Goal: Information Seeking & Learning: Learn about a topic

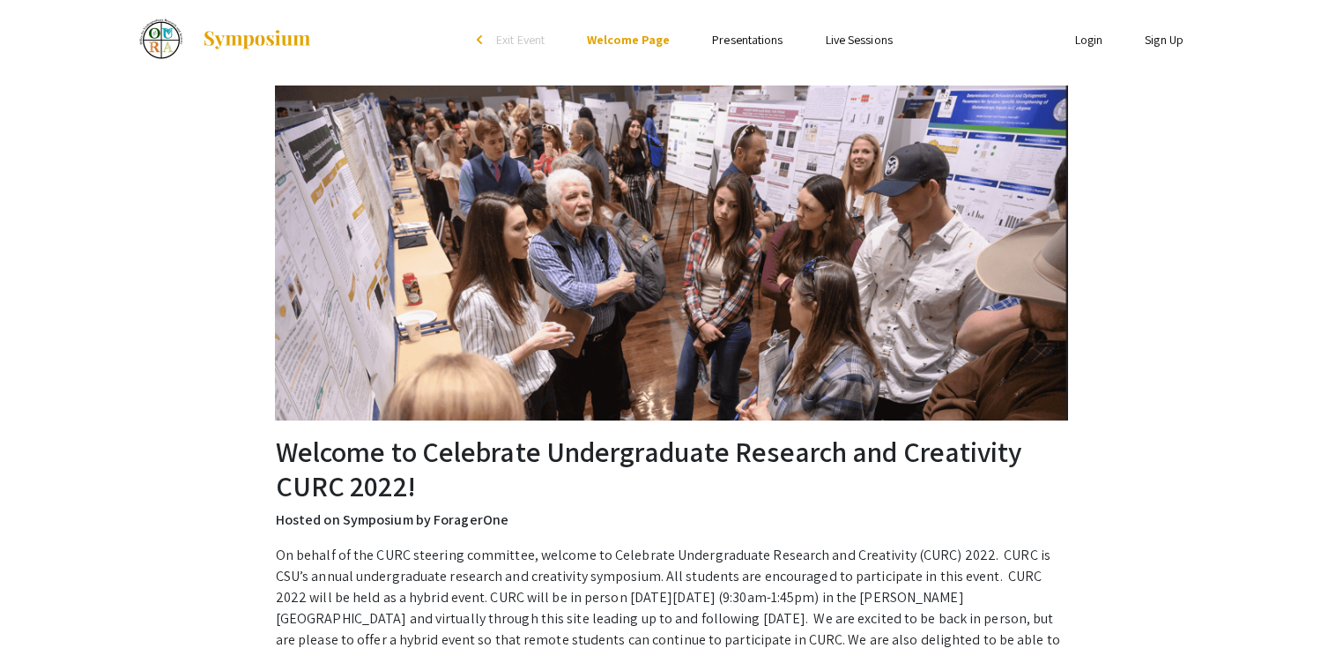
click at [724, 47] on link "Presentations" at bounding box center [747, 40] width 71 height 16
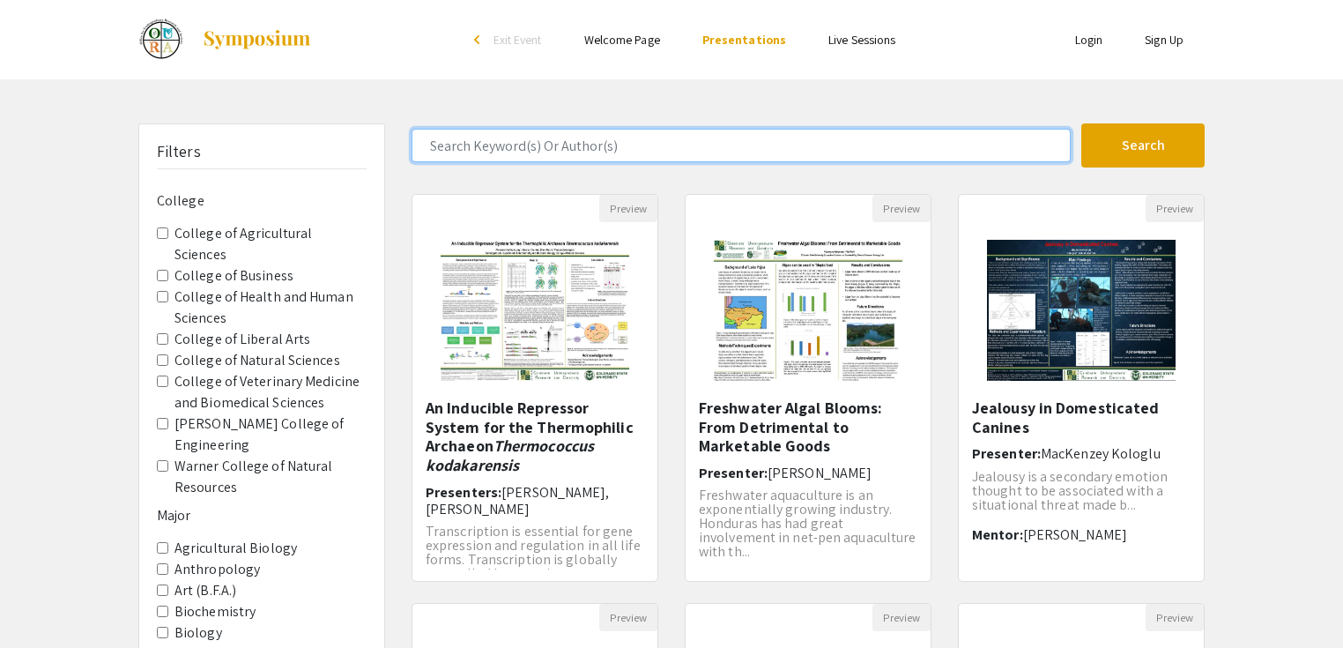
click at [578, 132] on input "Search Keyword(s) Or Author(s)" at bounding box center [741, 145] width 659 height 33
type input "[PERSON_NAME]"
click at [1082, 123] on button "Search" at bounding box center [1143, 145] width 123 height 44
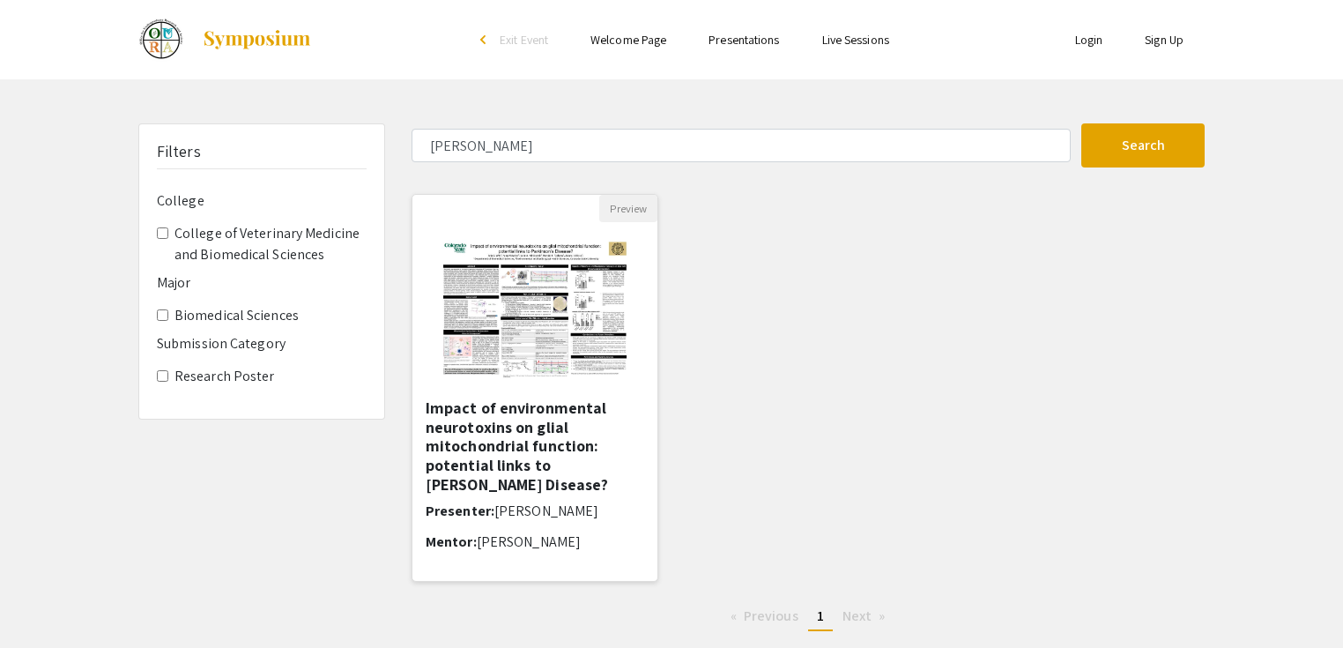
click at [550, 433] on h5 "Impact of environmental neurotoxins on glial mitochondrial function: potential …" at bounding box center [535, 445] width 219 height 95
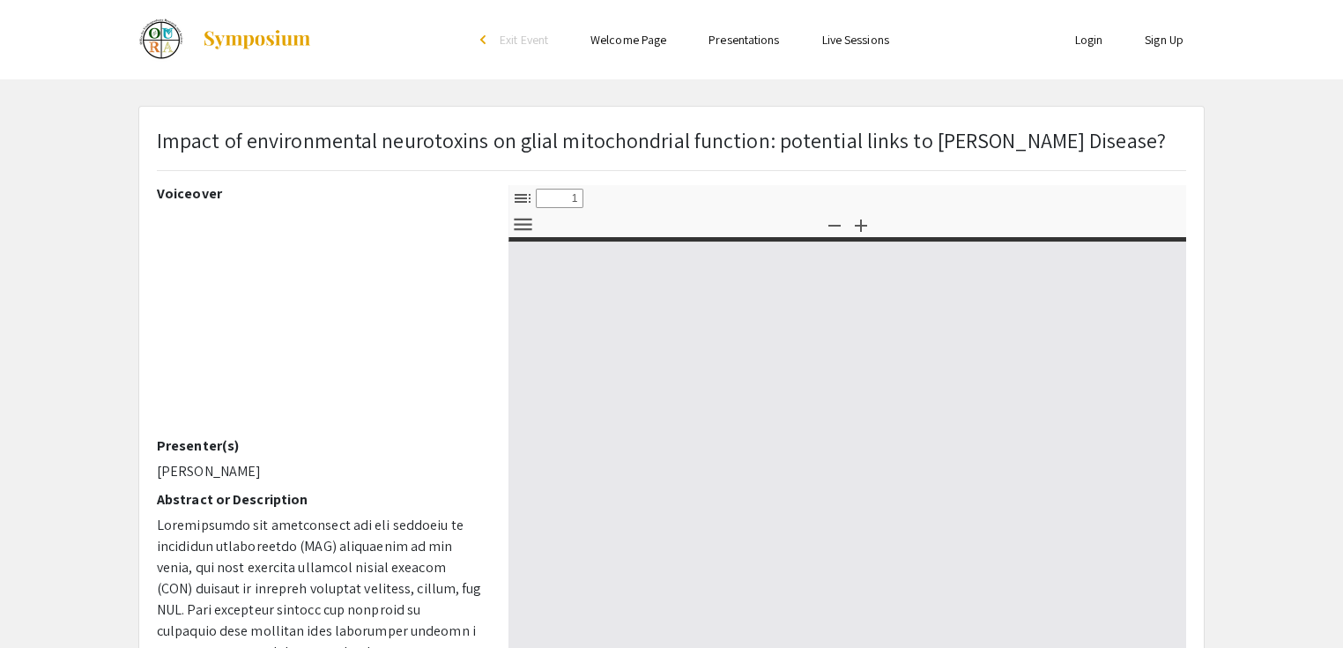
select select "custom"
type input "0"
select select "custom"
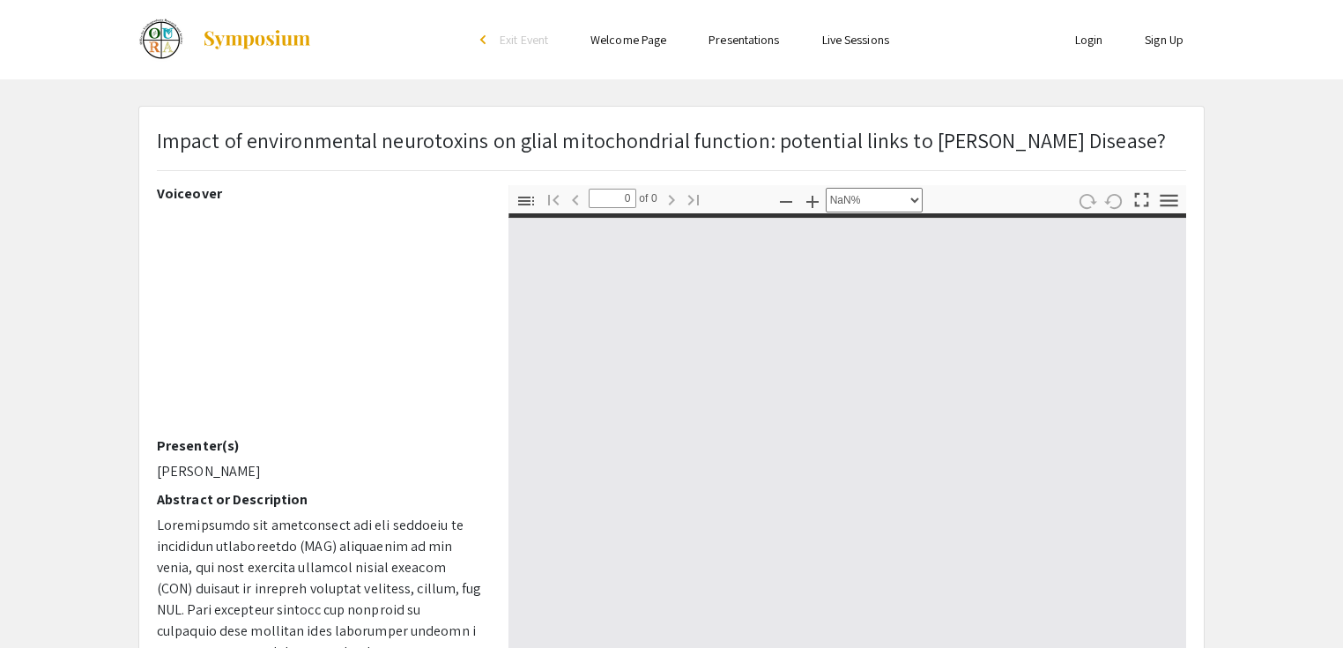
type input "1"
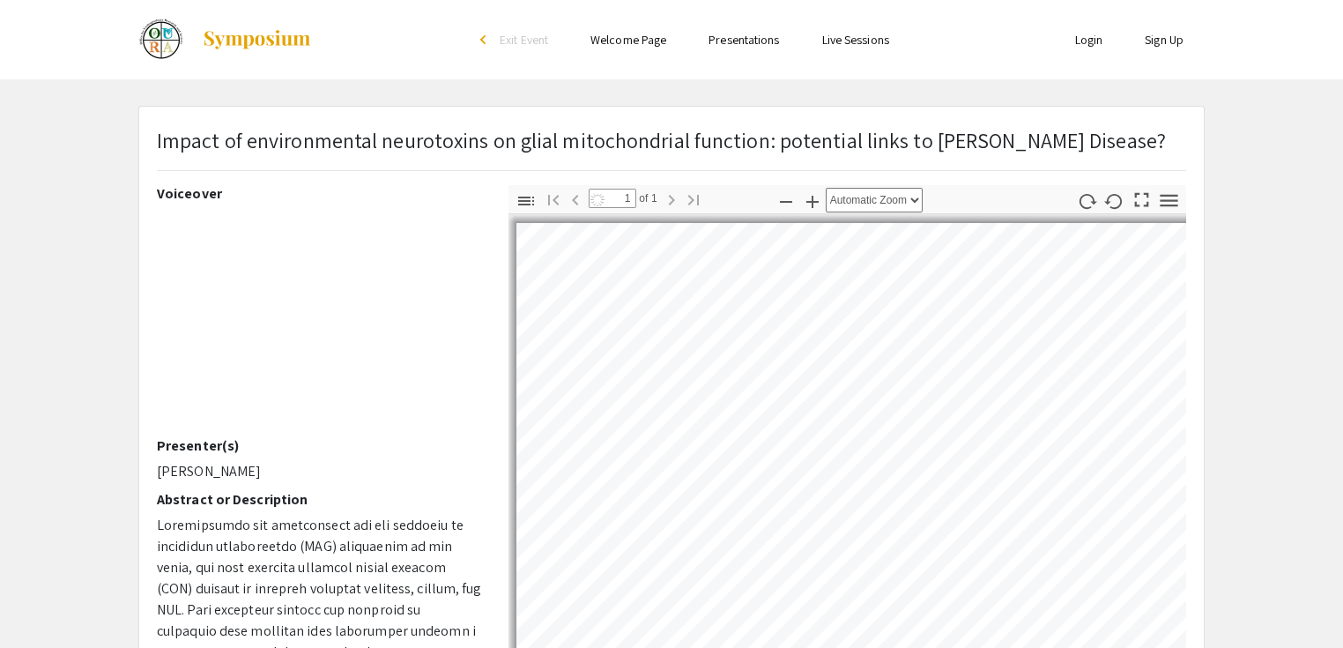
select select "auto"
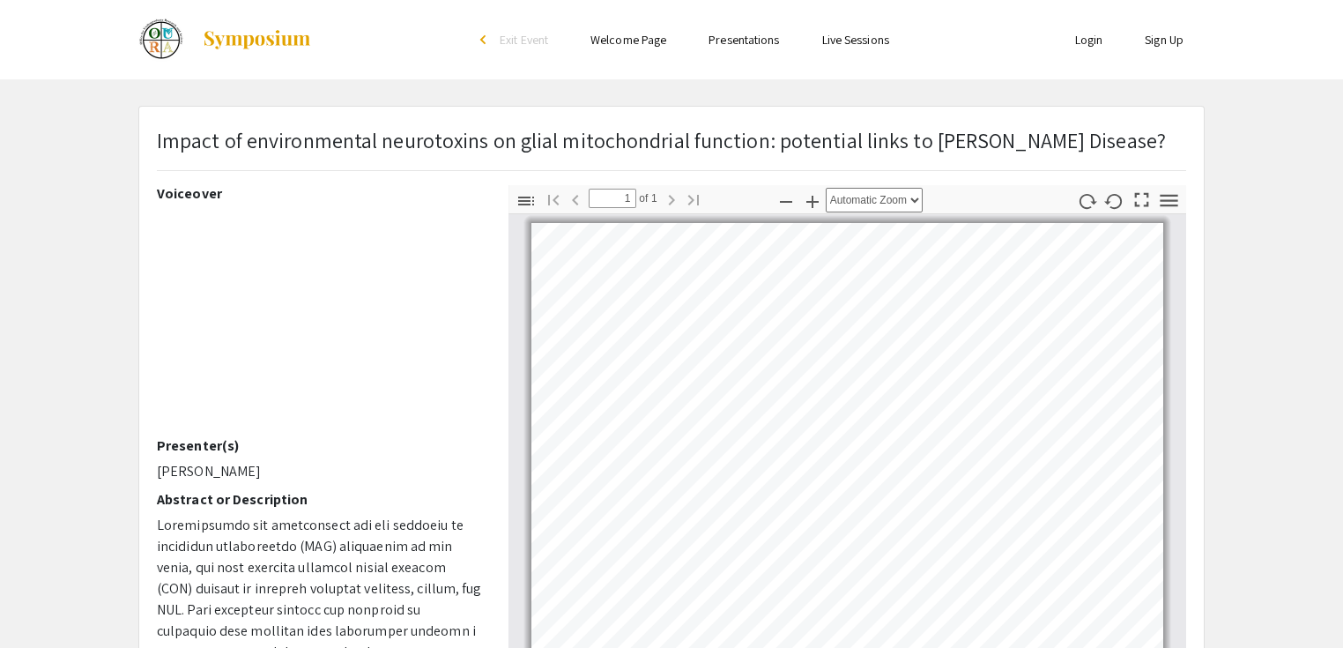
click at [46, 196] on app-presentation "Impact of environmental neurotoxins on glial mitochondrial function: potential …" at bounding box center [671, 551] width 1343 height 891
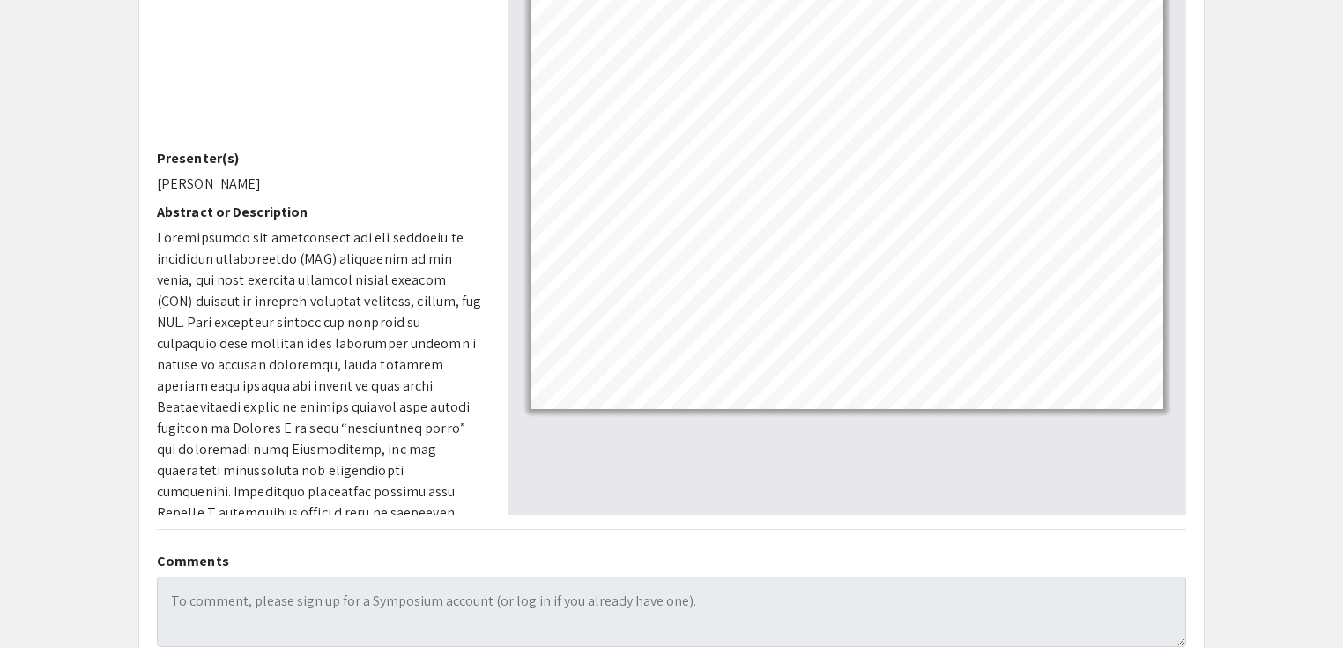
scroll to position [162, 0]
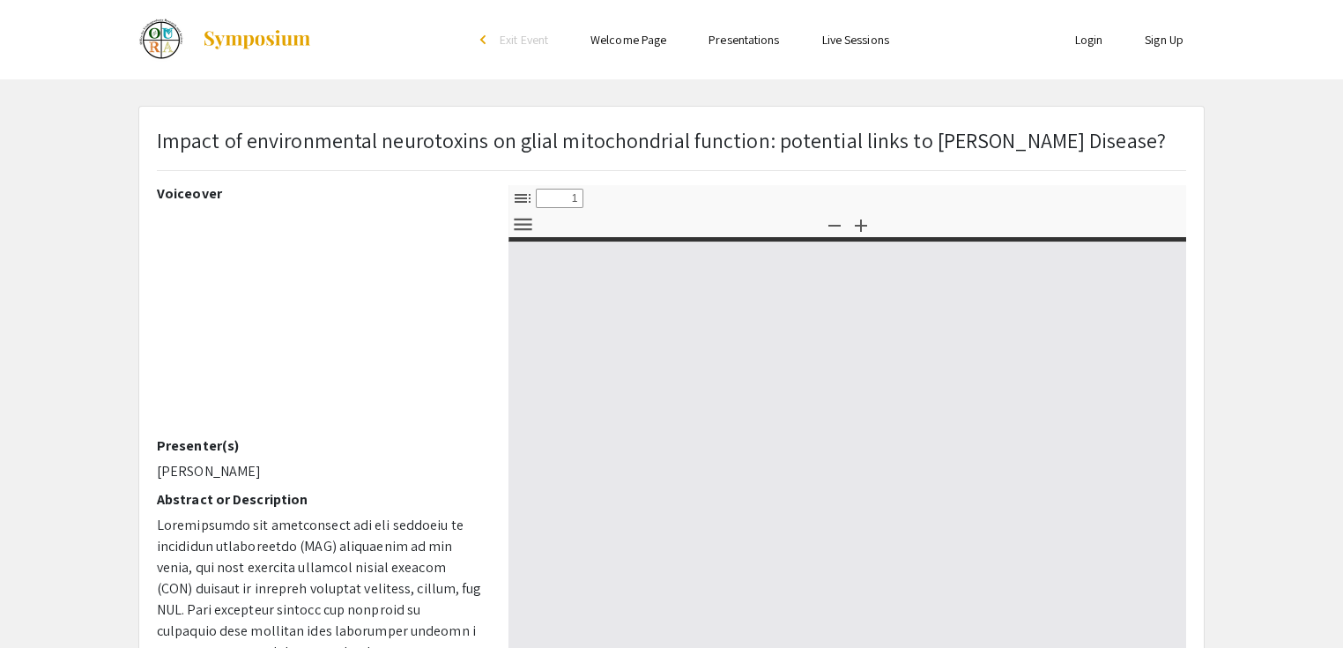
select select "custom"
type input "0"
select select "custom"
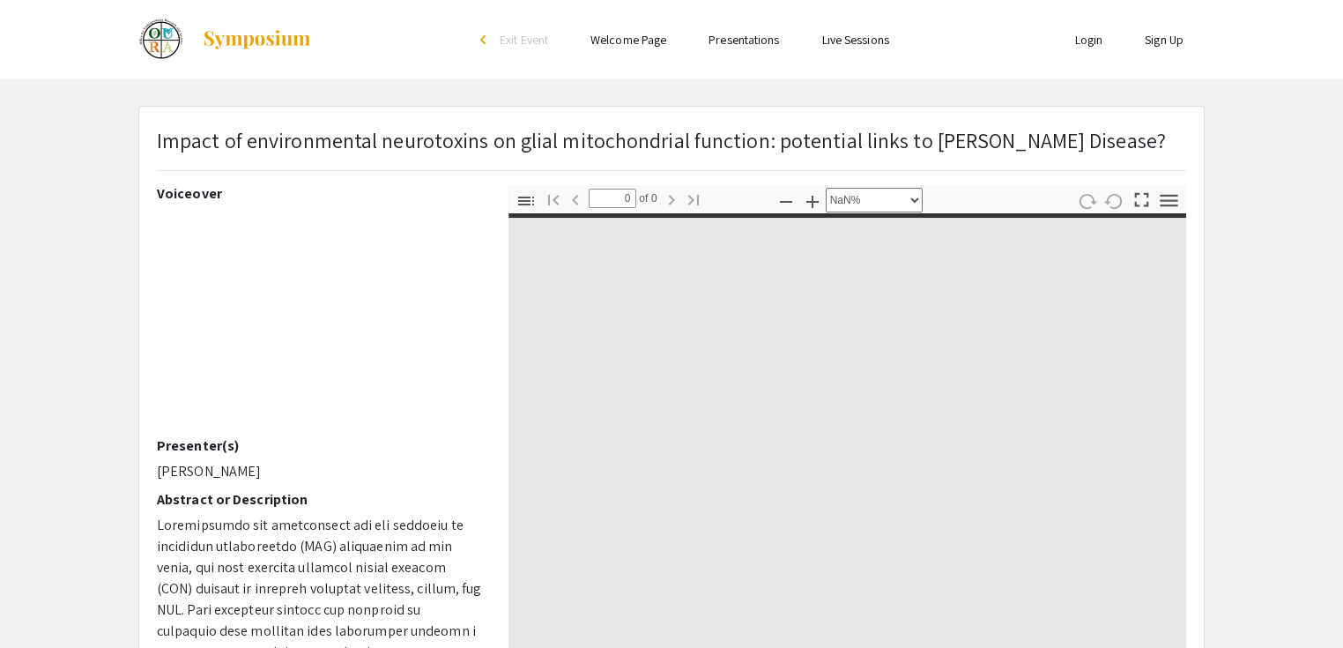
type input "1"
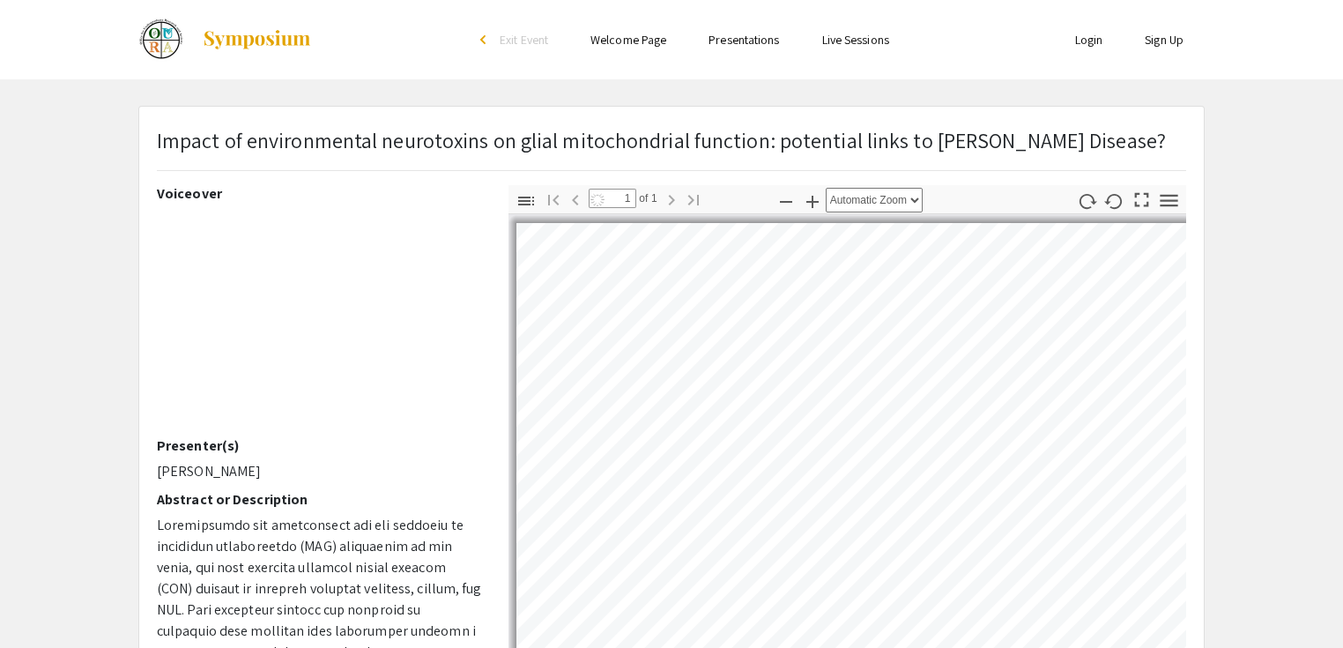
select select "auto"
